Goal: Task Accomplishment & Management: Manage account settings

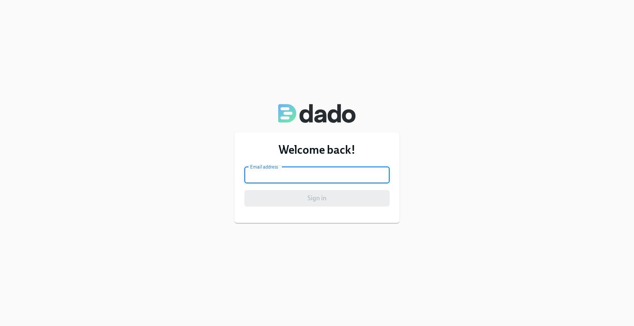
click at [313, 178] on input "email" at bounding box center [316, 175] width 145 height 17
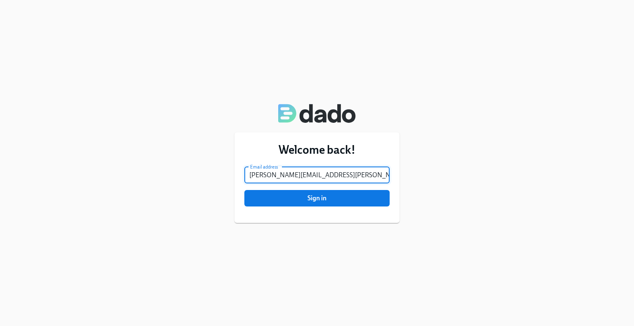
type input "[PERSON_NAME][EMAIL_ADDRESS][PERSON_NAME][DOMAIN_NAME]"
click at [244, 190] on button "Sign in" at bounding box center [316, 198] width 145 height 17
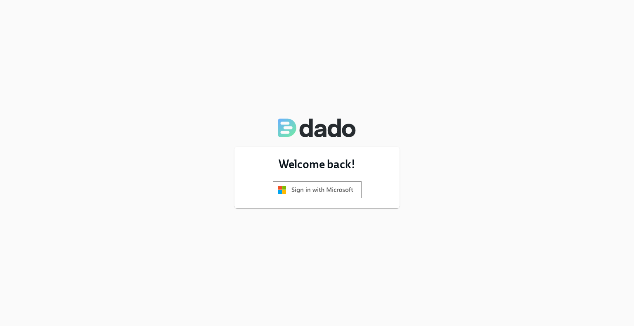
click at [325, 189] on img at bounding box center [317, 190] width 89 height 17
